Goal: Check status: Check status

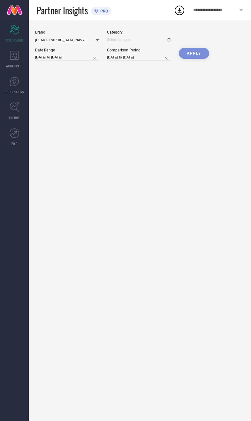
type input "All"
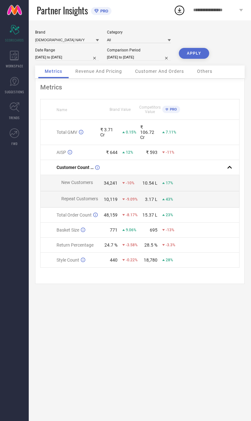
click at [80, 78] on div "Revenue And Pricing" at bounding box center [98, 72] width 59 height 13
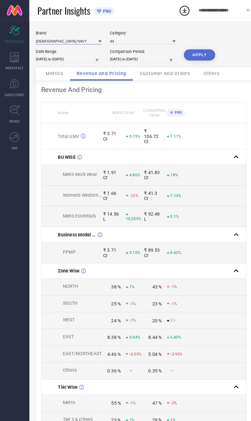
click at [75, 37] on input at bounding box center [67, 39] width 64 height 7
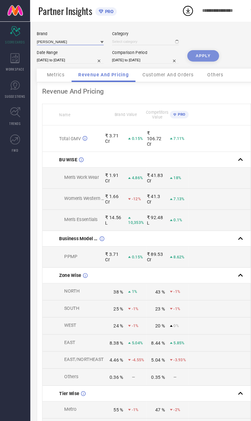
type input "All"
click at [31, 202] on div "Brand HANCOCK Category All Date Range 01-01-2025 to 24-09-2025 Comparison Perio…" at bounding box center [140, 308] width 222 height 577
click at [203, 58] on button "APPLY" at bounding box center [194, 53] width 30 height 11
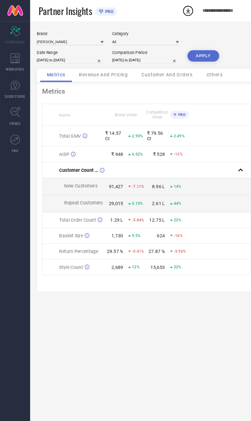
click at [83, 78] on div "Revenue And Pricing" at bounding box center [98, 72] width 59 height 13
